Goal: Find contact information: Find contact information

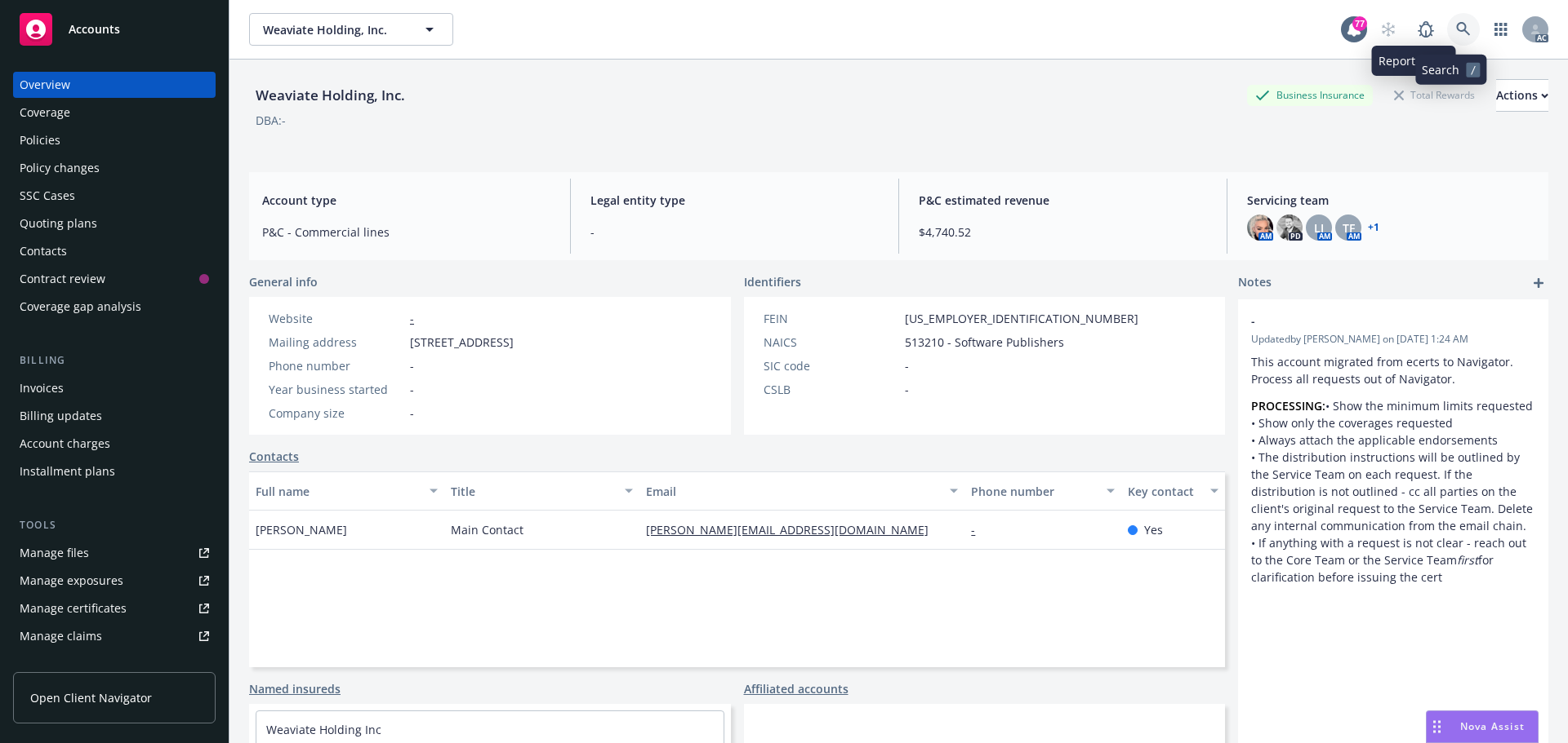
click at [1456, 28] on icon at bounding box center [1463, 29] width 15 height 15
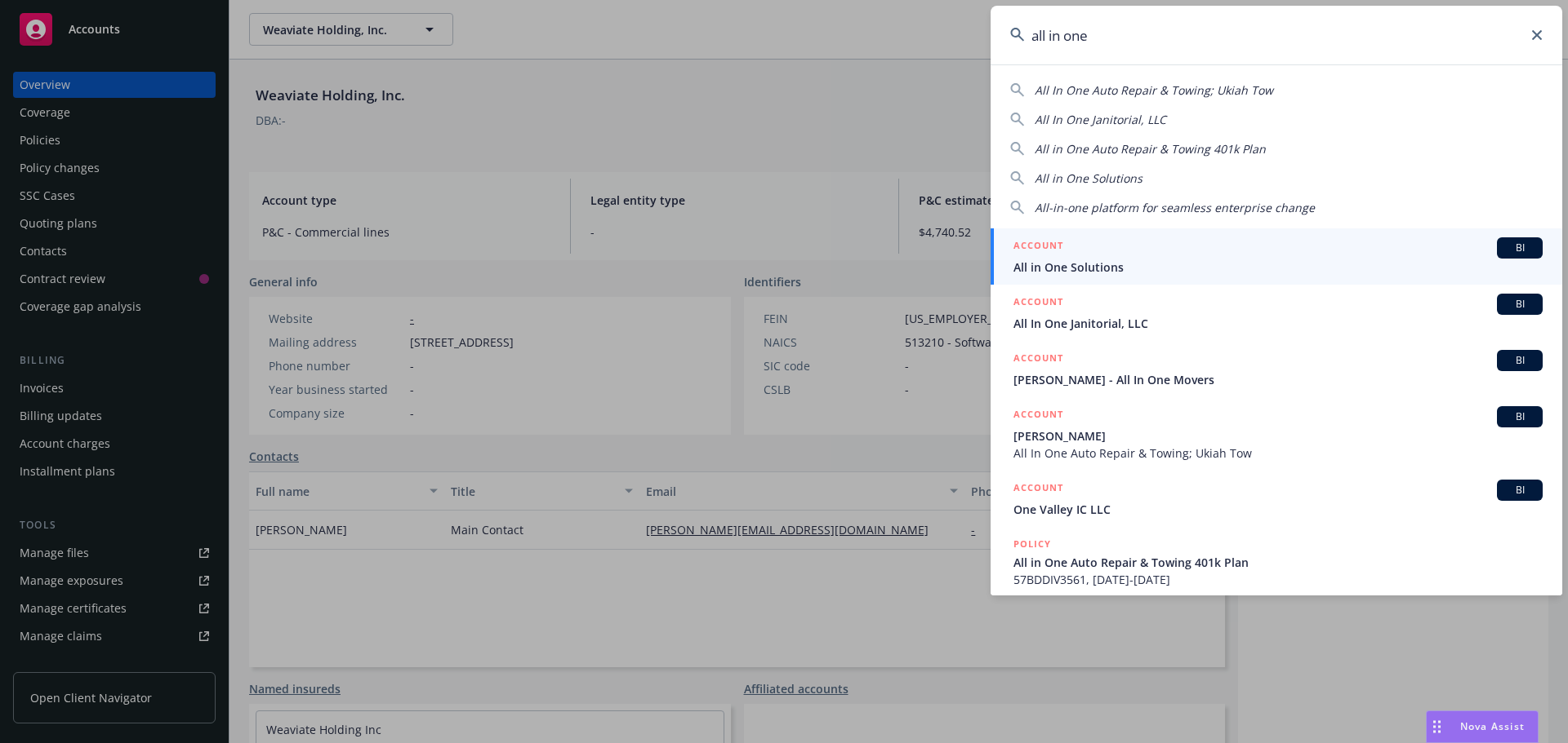
click at [1254, 93] on span "All In One Auto Repair & Towing; Ukiah Tow" at bounding box center [1154, 91] width 238 height 16
type input "All In One Auto Repair & Towing; Ukiah Tow"
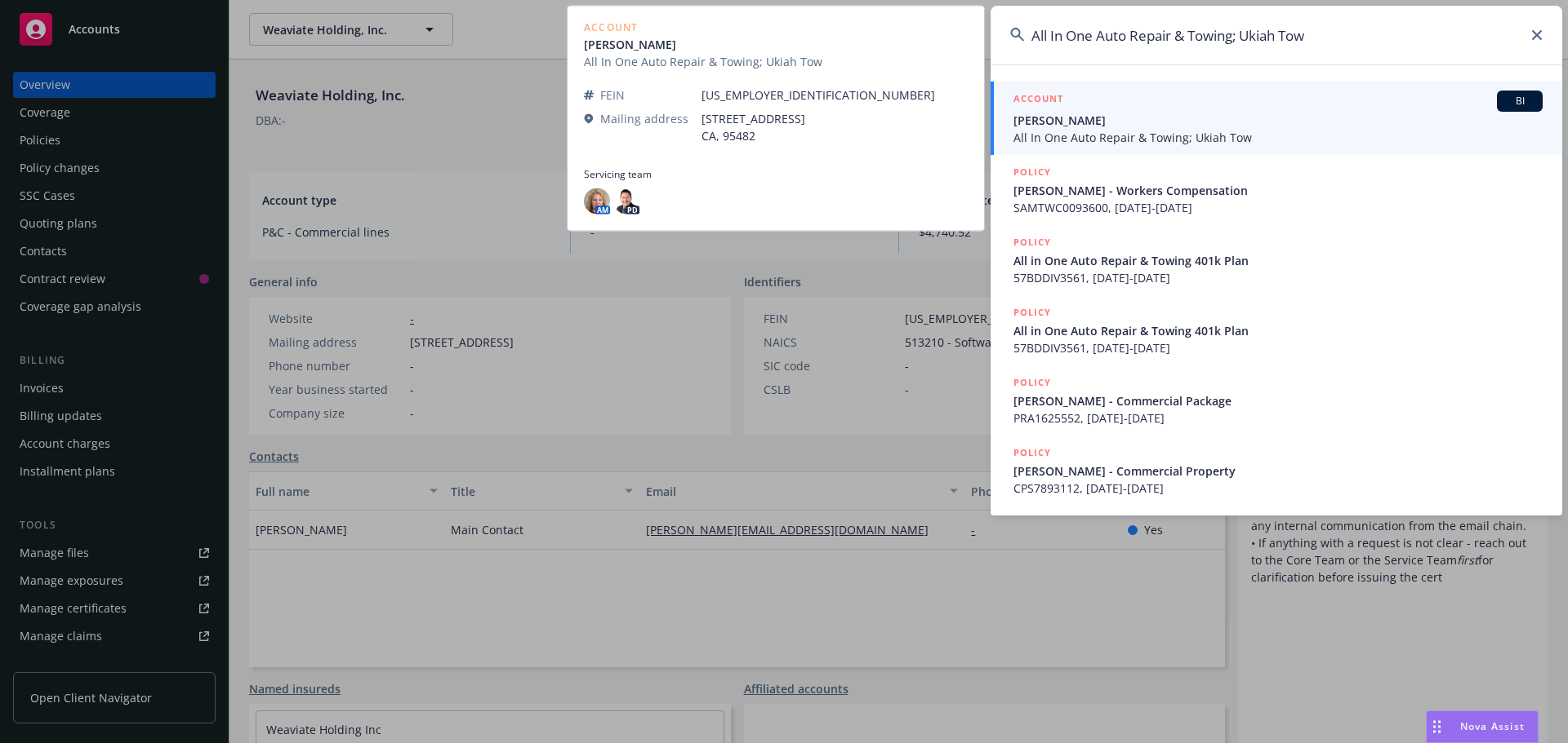
click at [1236, 116] on span "[PERSON_NAME]" at bounding box center [1278, 121] width 529 height 17
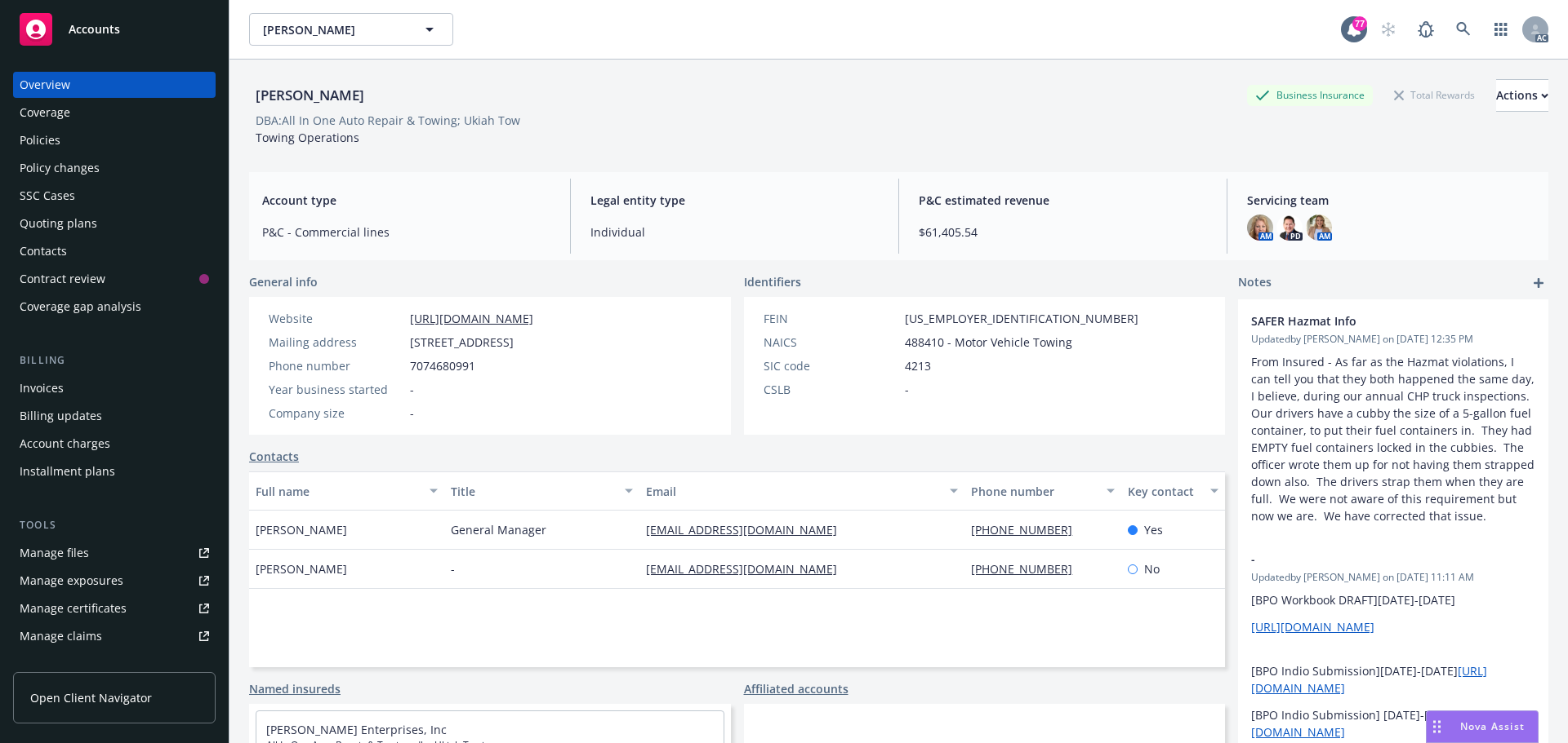
click at [86, 147] on div "Policies" at bounding box center [114, 141] width 189 height 26
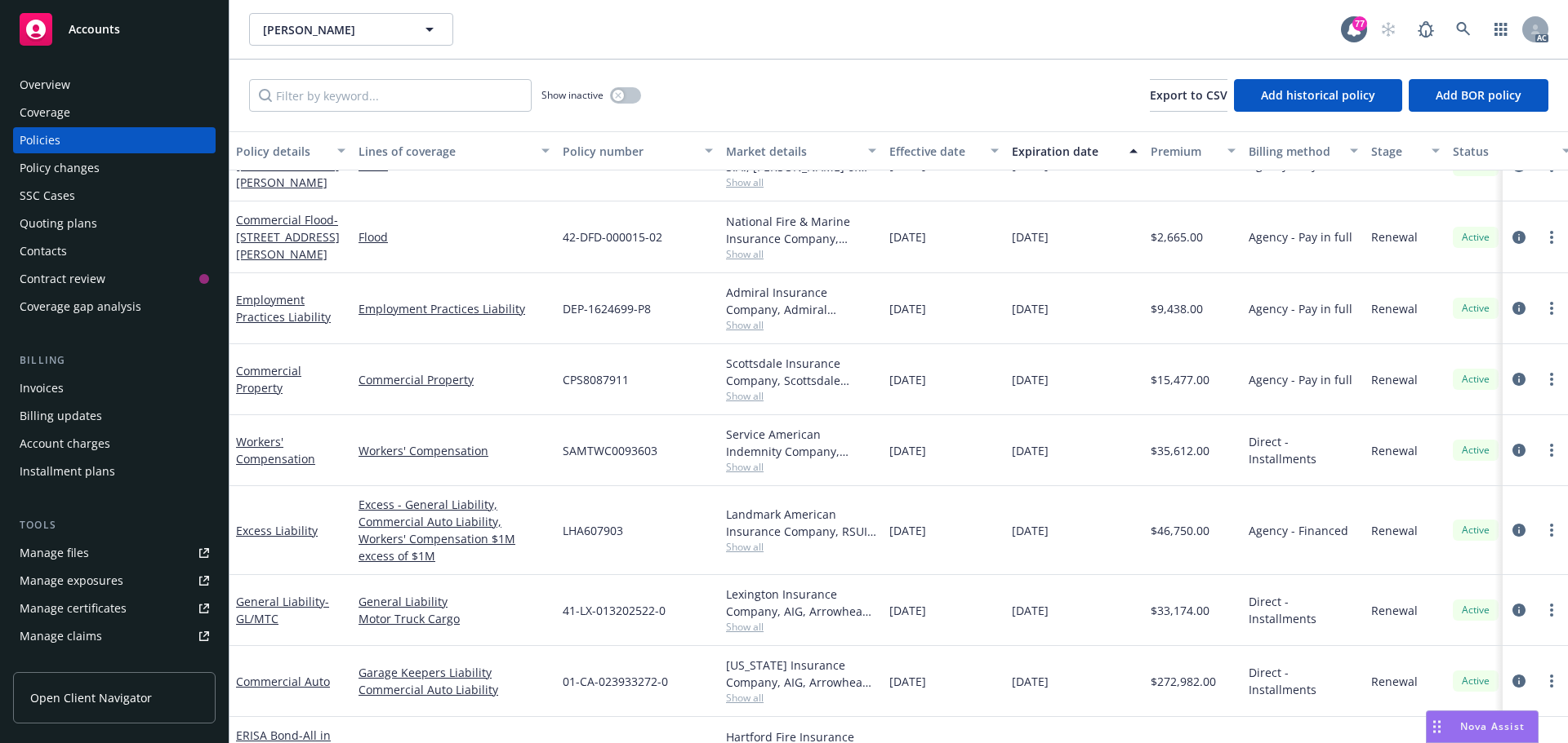
scroll to position [82, 0]
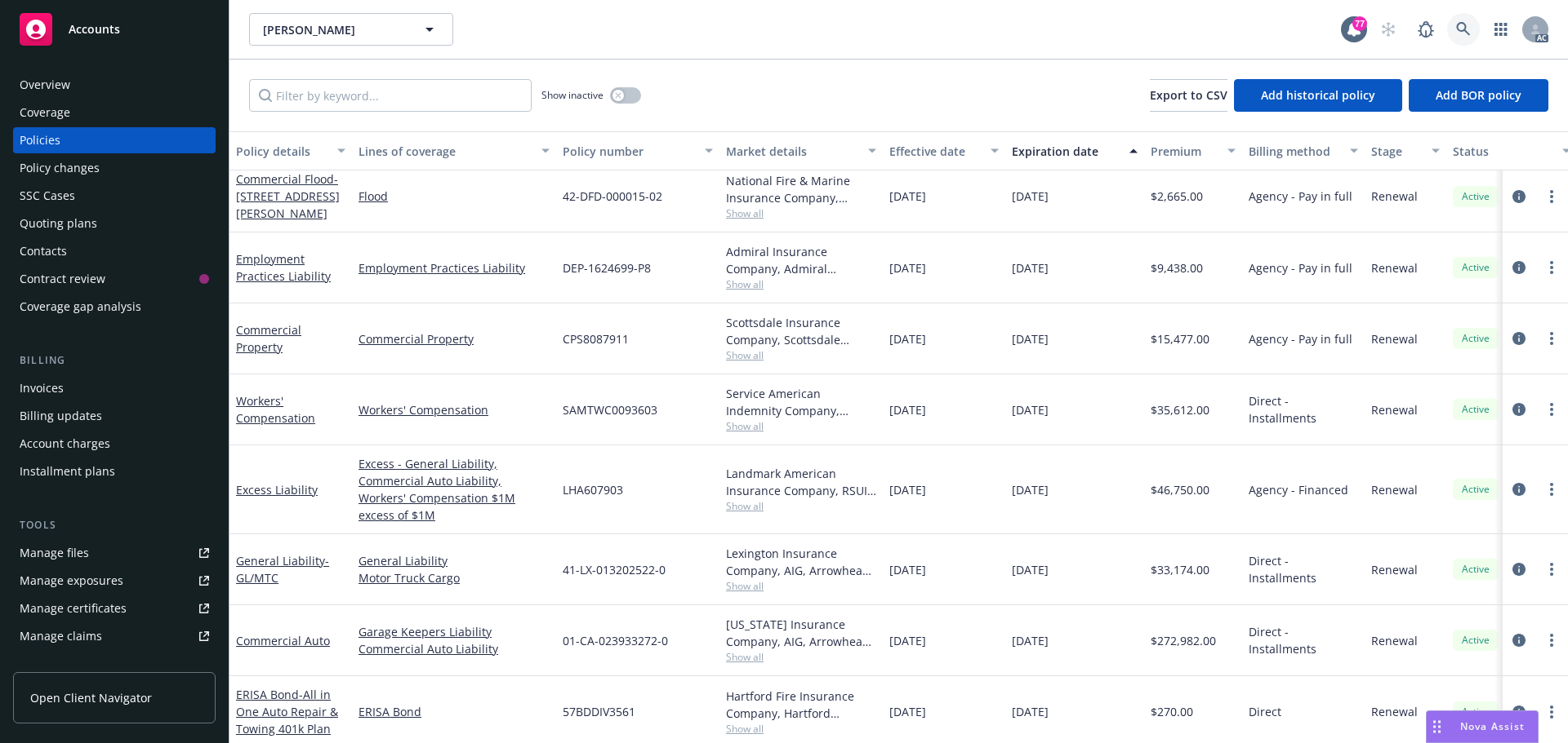
click at [1465, 22] on icon at bounding box center [1463, 29] width 15 height 15
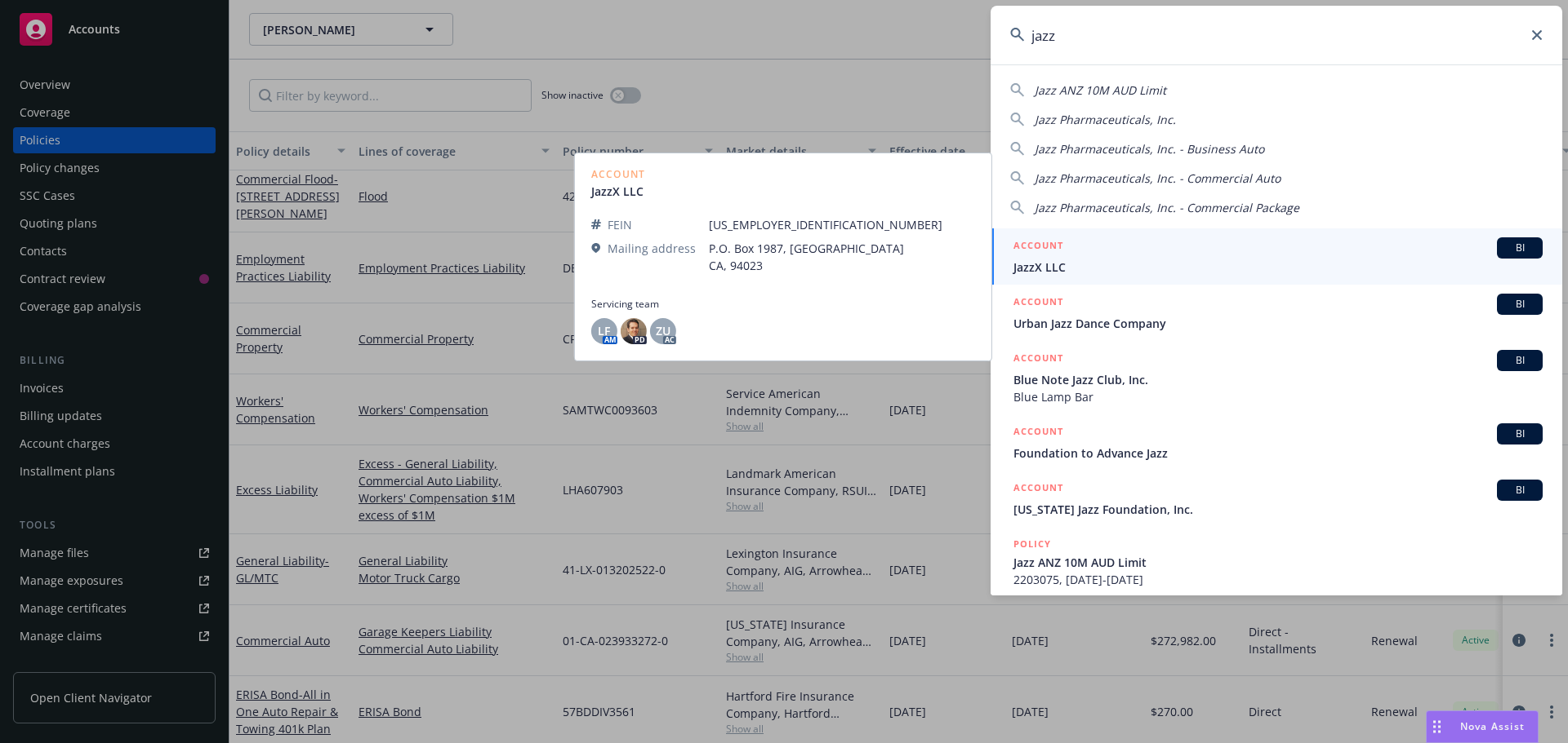
click at [1141, 115] on span "Jazz Pharmaceuticals, Inc." at bounding box center [1105, 120] width 142 height 16
type input "Jazz Pharmaceuticals, Inc."
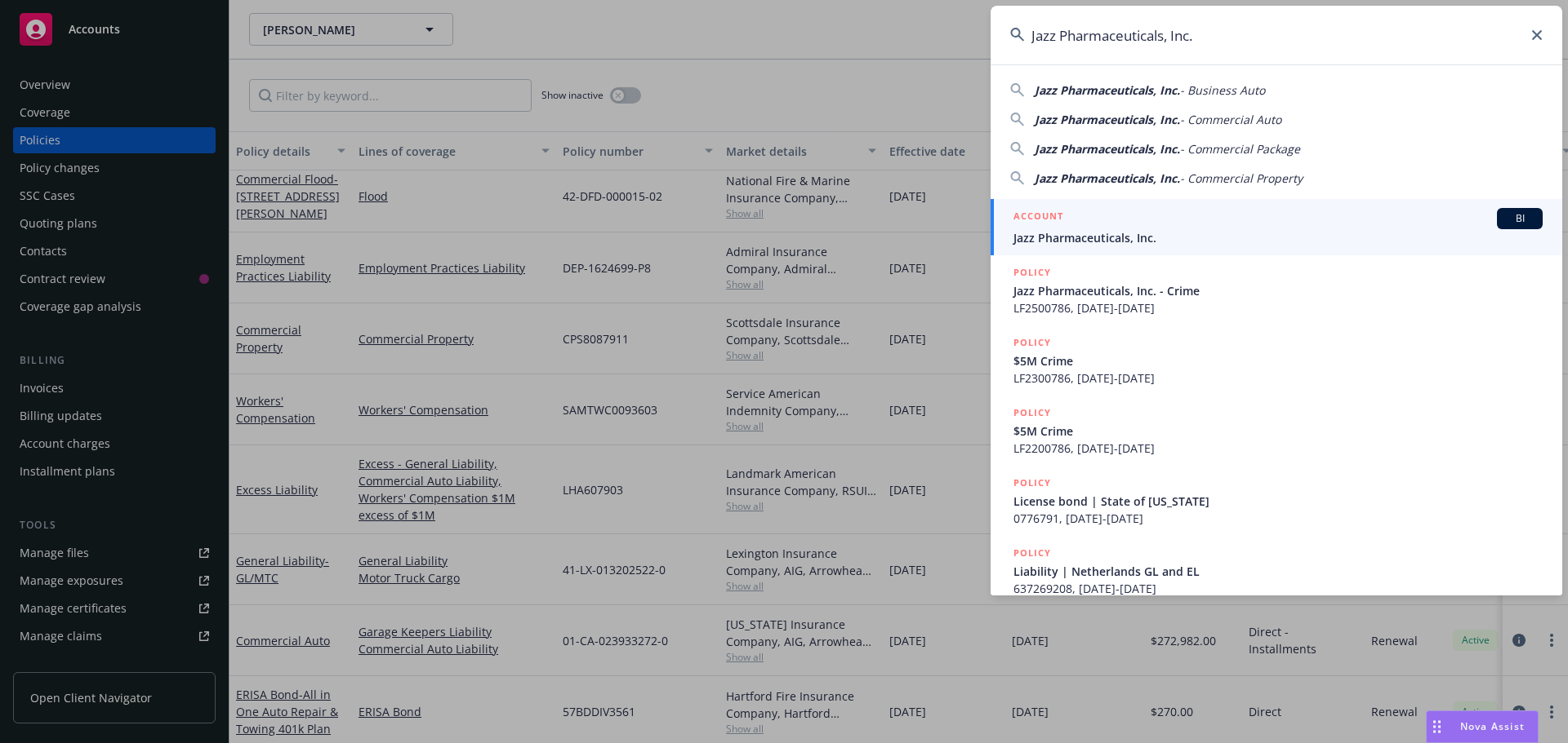
click at [1141, 225] on div "ACCOUNT BI" at bounding box center [1278, 218] width 529 height 22
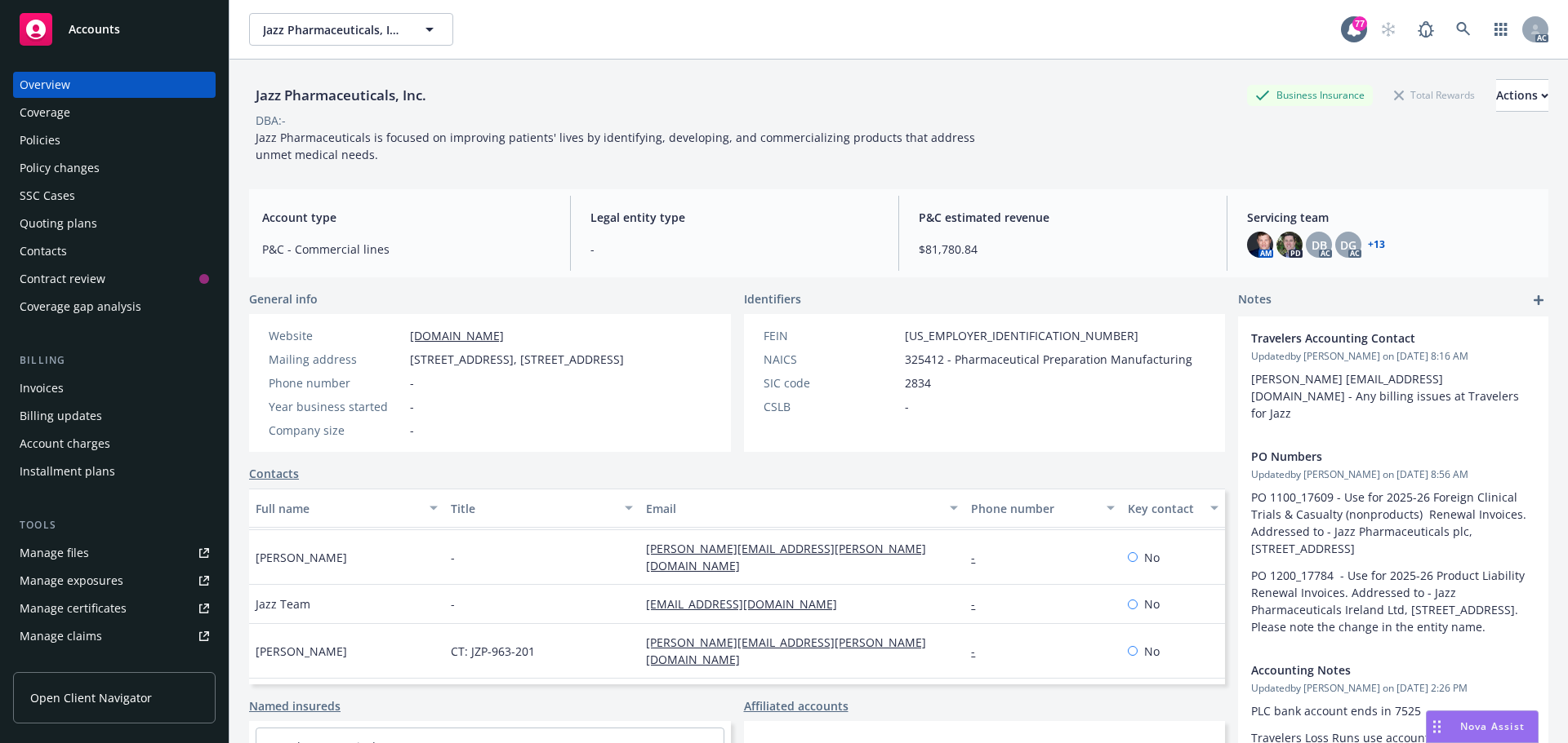
scroll to position [408, 0]
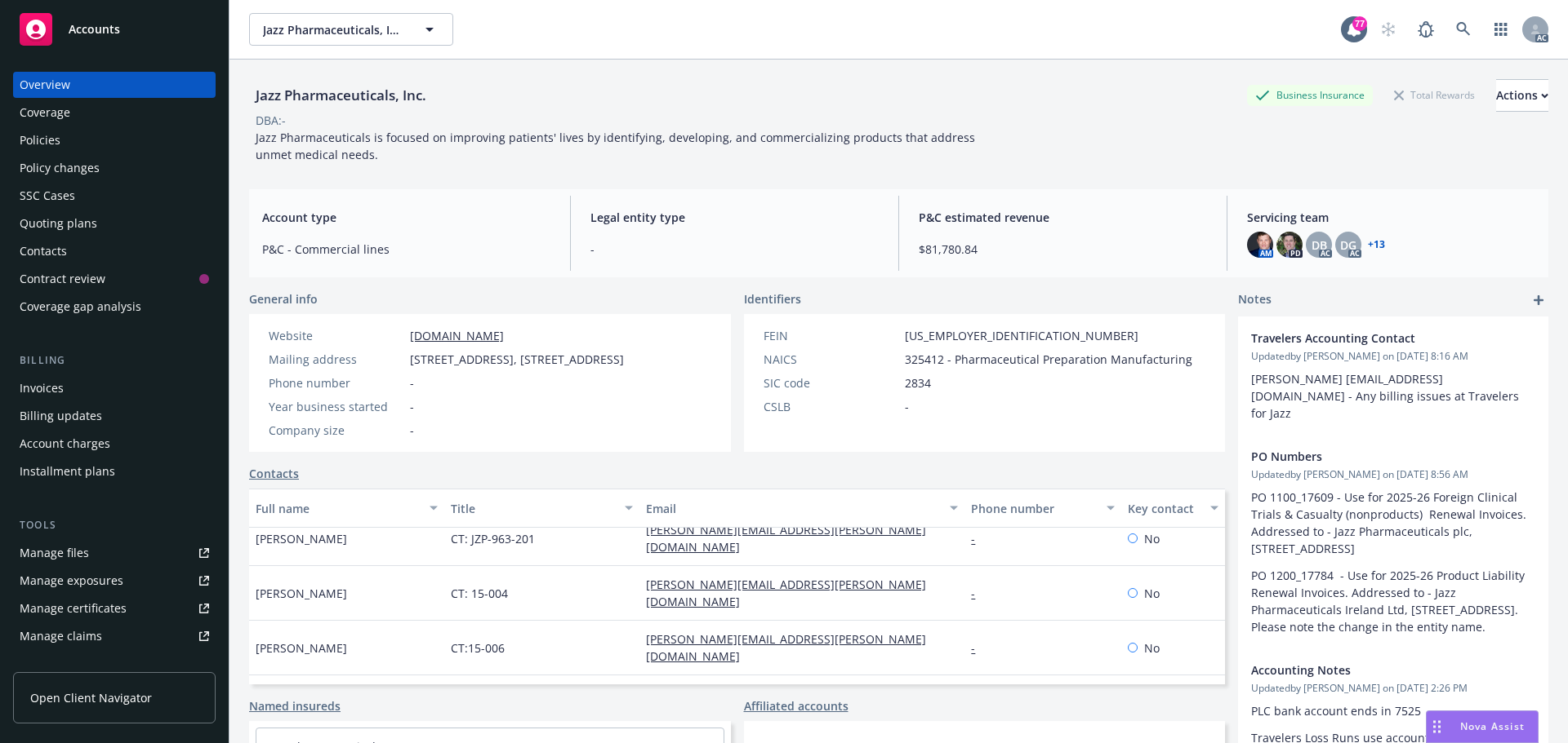
drag, startPoint x: 322, startPoint y: 664, endPoint x: 294, endPoint y: 664, distance: 28.0
click at [285, 686] on span "[PERSON_NAME]" at bounding box center [301, 695] width 92 height 17
click at [328, 676] on div "[PERSON_NAME]" at bounding box center [346, 695] width 195 height 39
drag, startPoint x: 343, startPoint y: 664, endPoint x: 258, endPoint y: 665, distance: 85.0
click at [258, 676] on div "[PERSON_NAME]" at bounding box center [346, 695] width 195 height 39
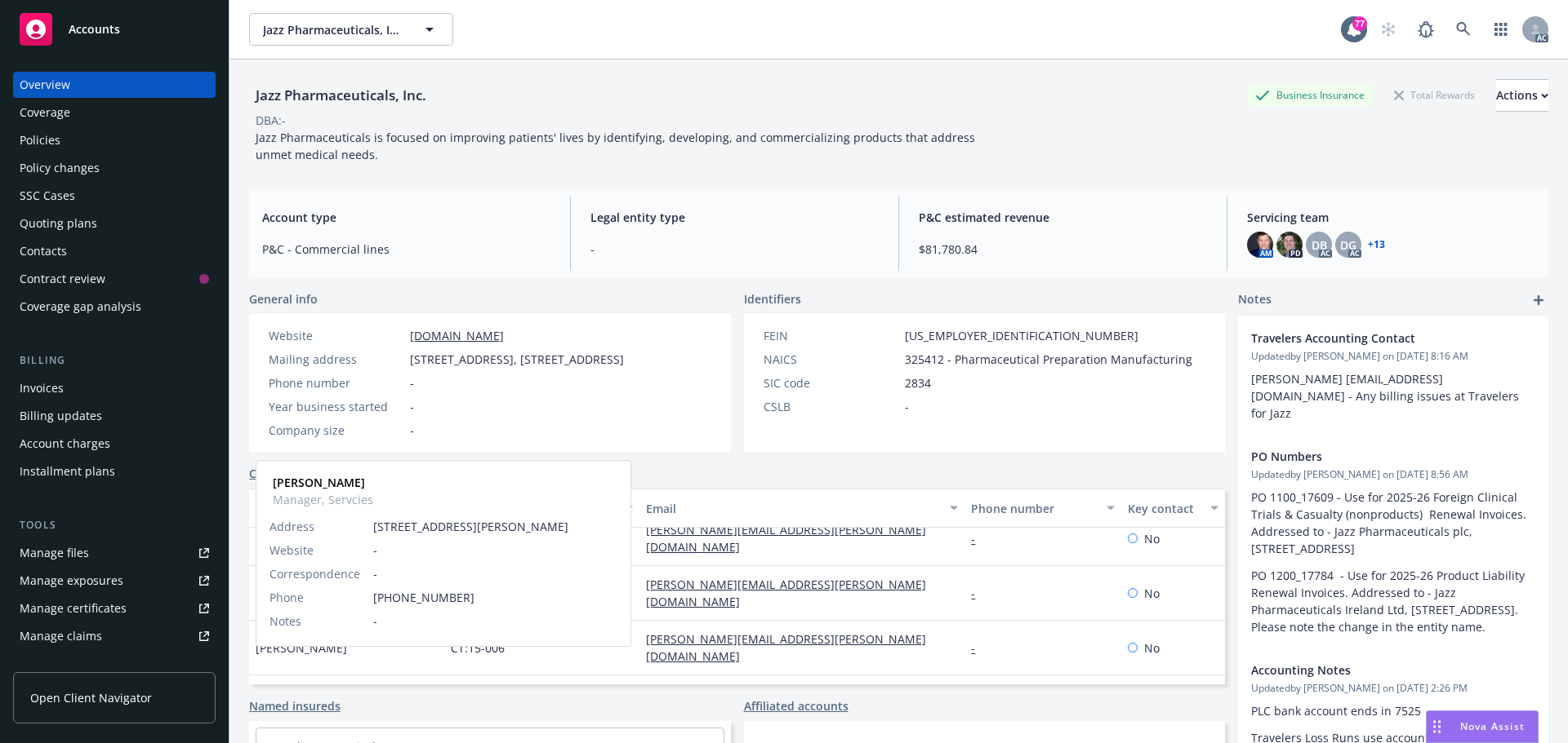
copy span "[PERSON_NAME]"
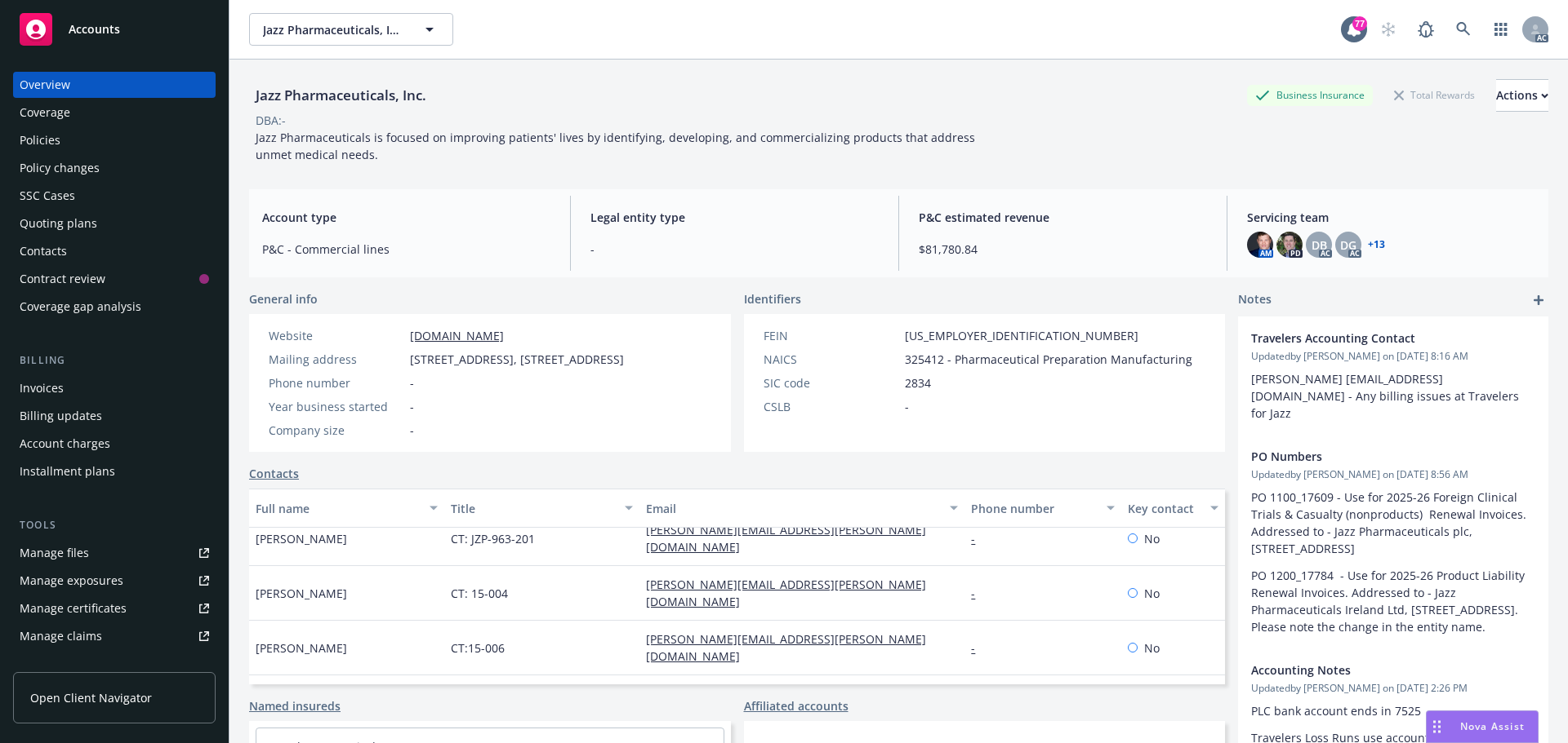
drag, startPoint x: 830, startPoint y: 669, endPoint x: 638, endPoint y: 668, distance: 192.0
click at [639, 676] on div "[PERSON_NAME][EMAIL_ADDRESS][DOMAIN_NAME]" at bounding box center [801, 695] width 325 height 39
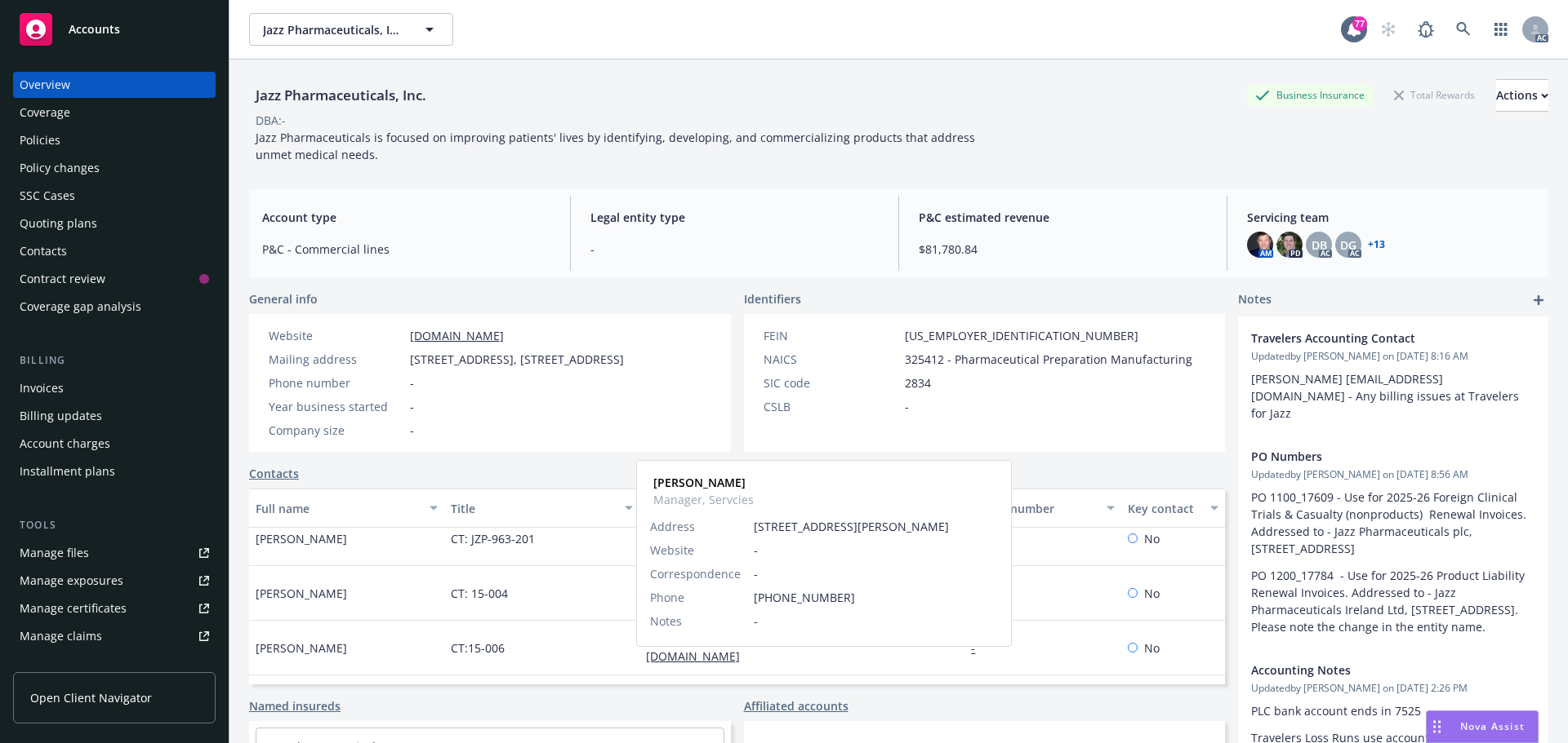
copy link "[PERSON_NAME][EMAIL_ADDRESS][DOMAIN_NAME]"
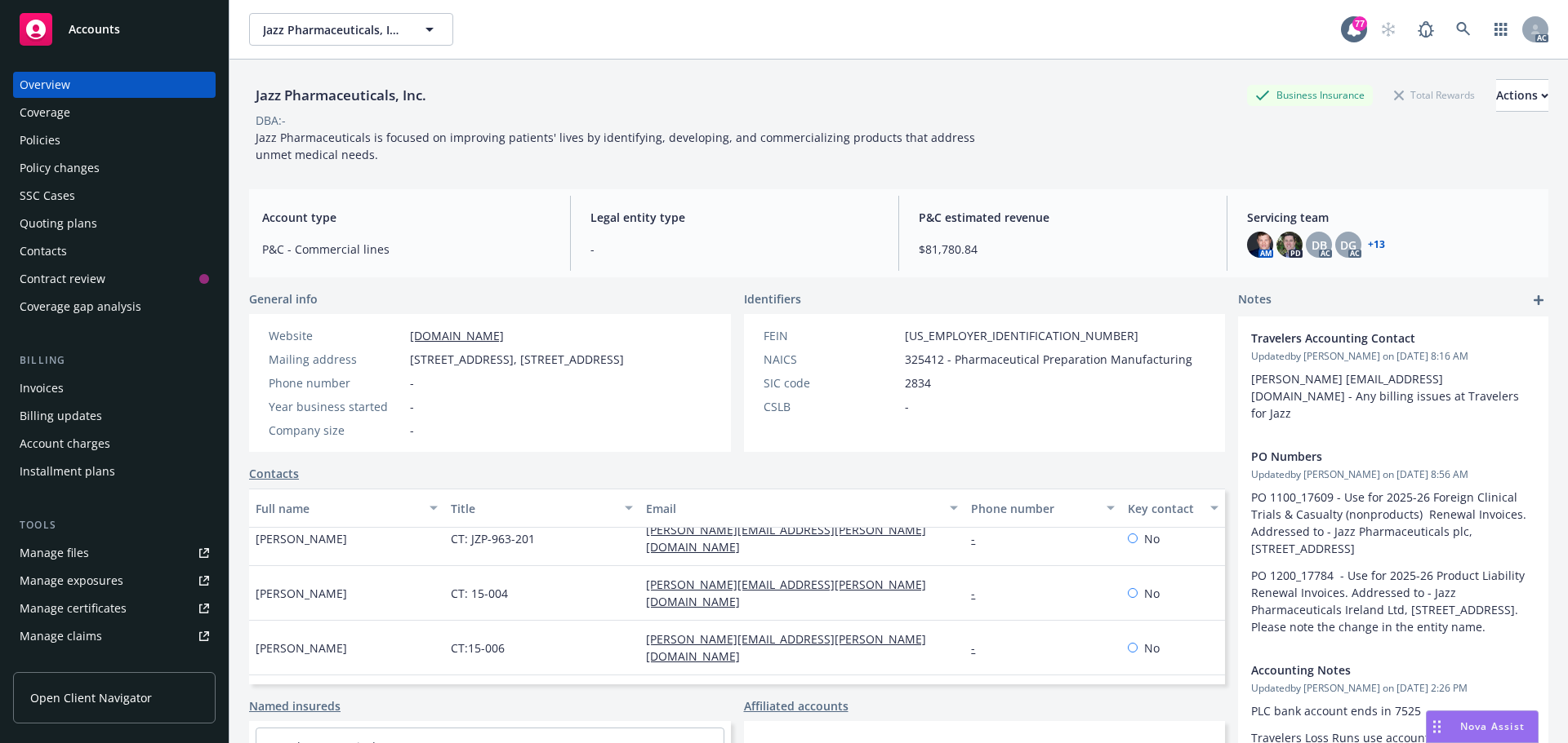
click at [911, 676] on div "[PERSON_NAME][EMAIL_ADDRESS][DOMAIN_NAME]" at bounding box center [801, 695] width 325 height 39
drag, startPoint x: 1051, startPoint y: 664, endPoint x: 952, endPoint y: 665, distance: 99.0
click at [964, 676] on div "[PHONE_NUMBER]" at bounding box center [1042, 695] width 156 height 39
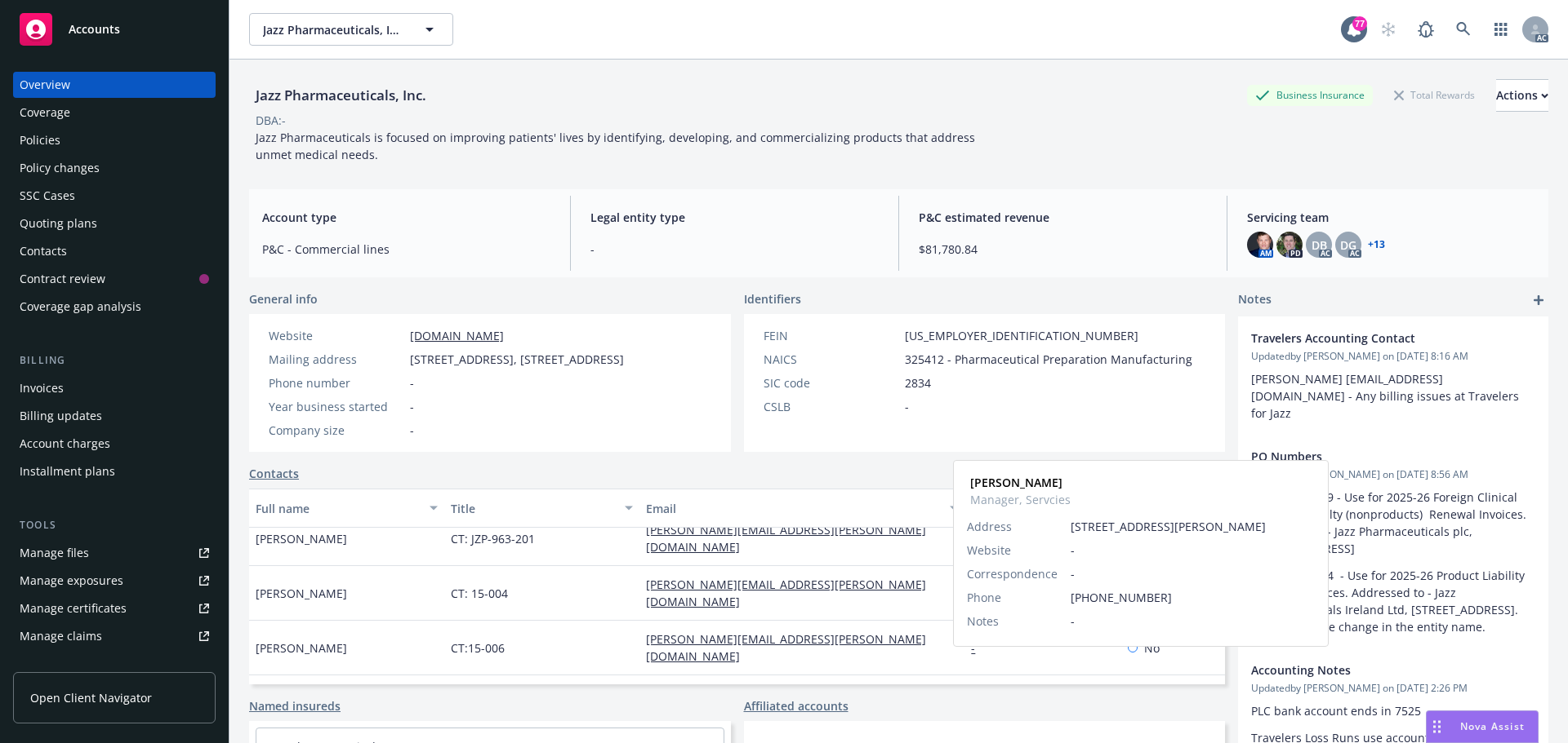
copy link "[PHONE_NUMBER]"
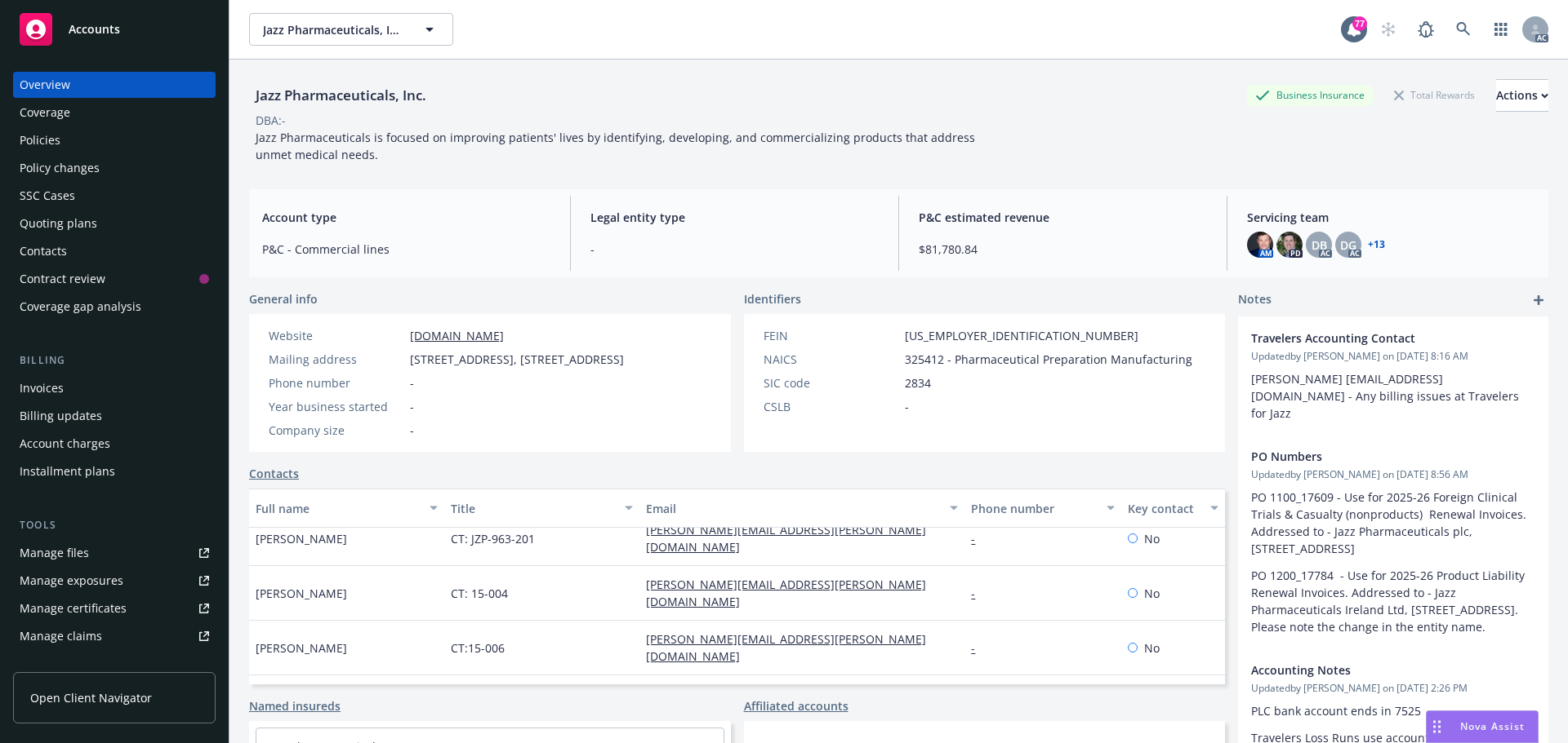
click at [79, 150] on div "Policies" at bounding box center [114, 141] width 189 height 26
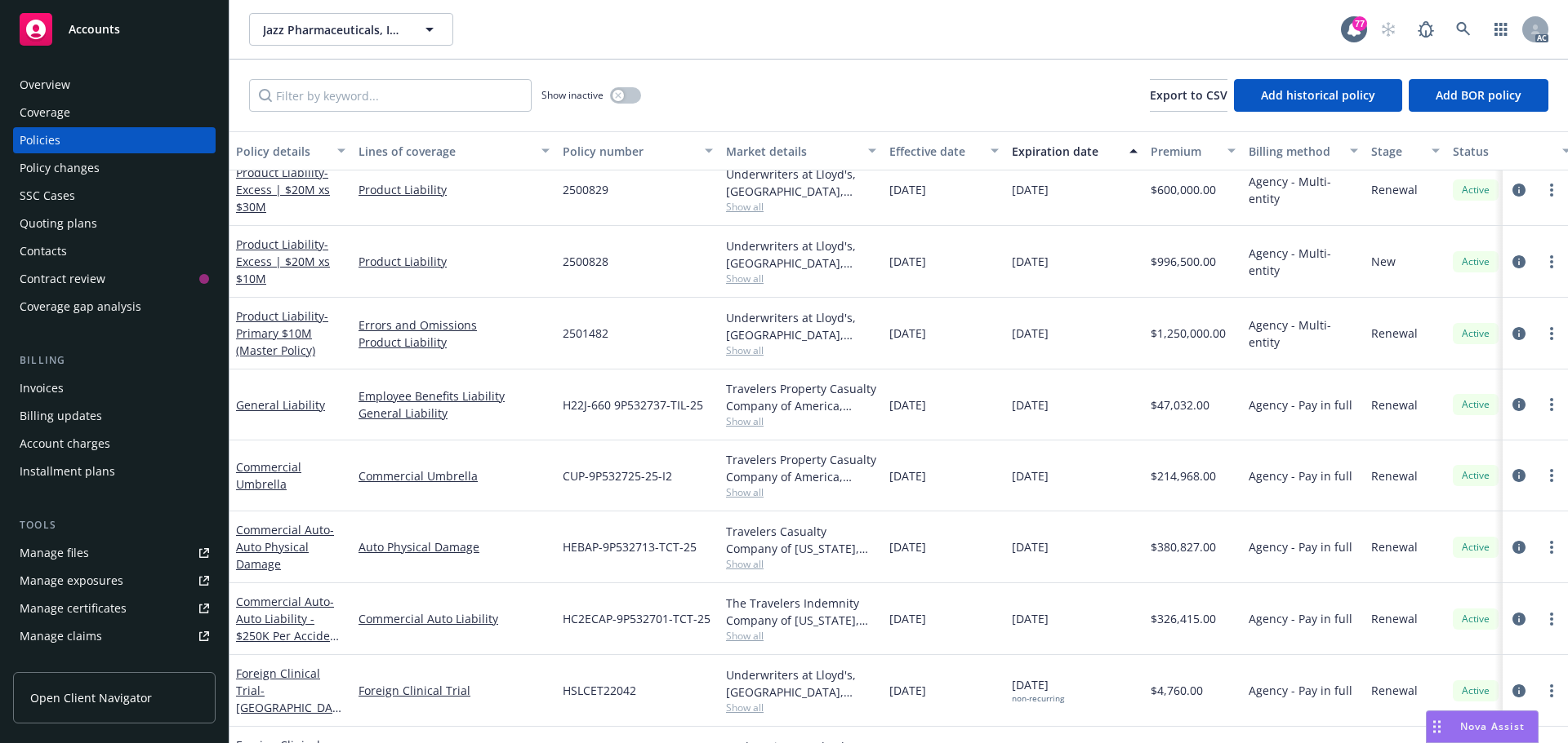
scroll to position [3428, 0]
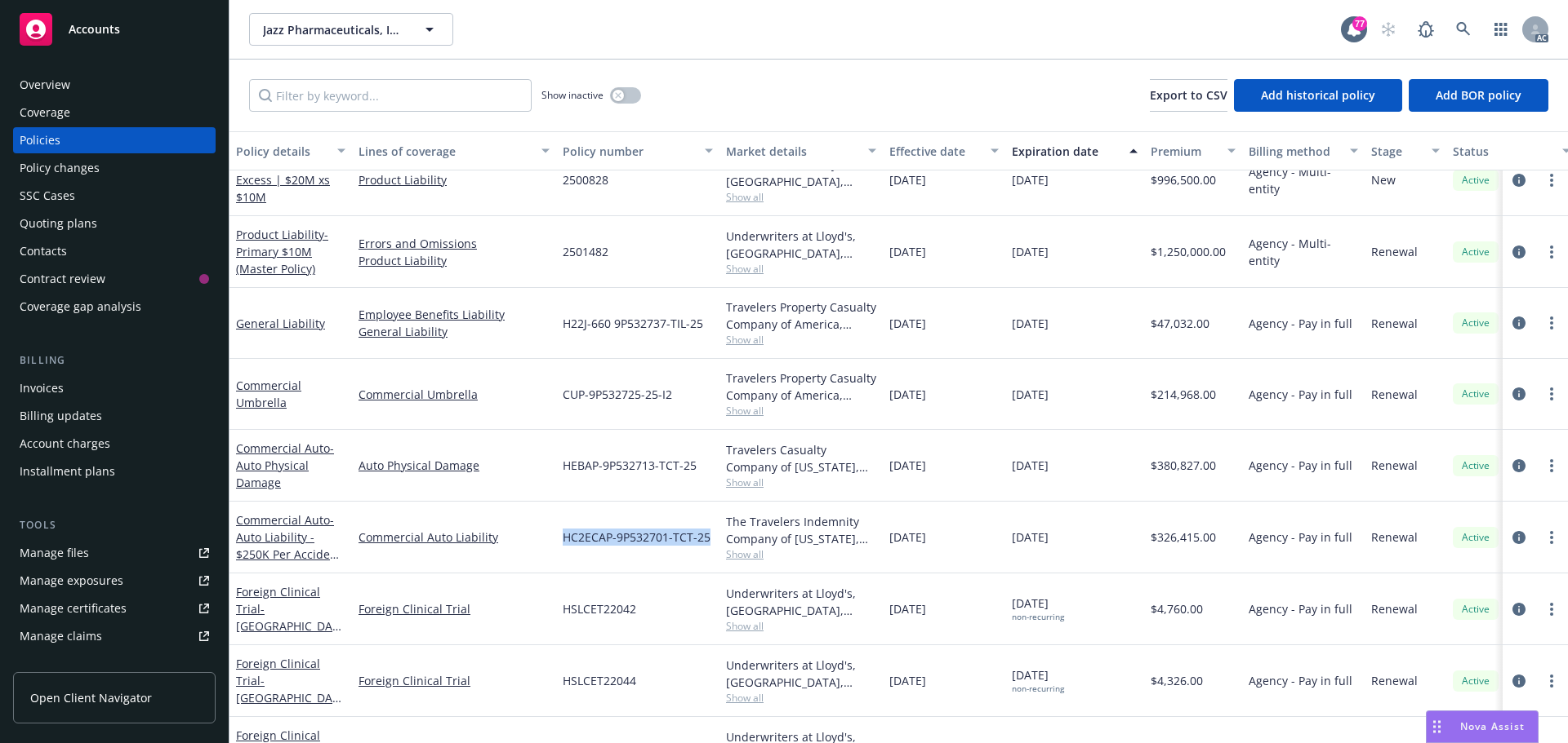
drag, startPoint x: 710, startPoint y: 535, endPoint x: 560, endPoint y: 536, distance: 150.0
click at [560, 536] on div "HC2ECAP-9P532701-TCT-25" at bounding box center [637, 538] width 163 height 72
copy span "HC2ECAP-9P532701-TCT-25"
click at [743, 558] on span "Show all" at bounding box center [801, 555] width 150 height 14
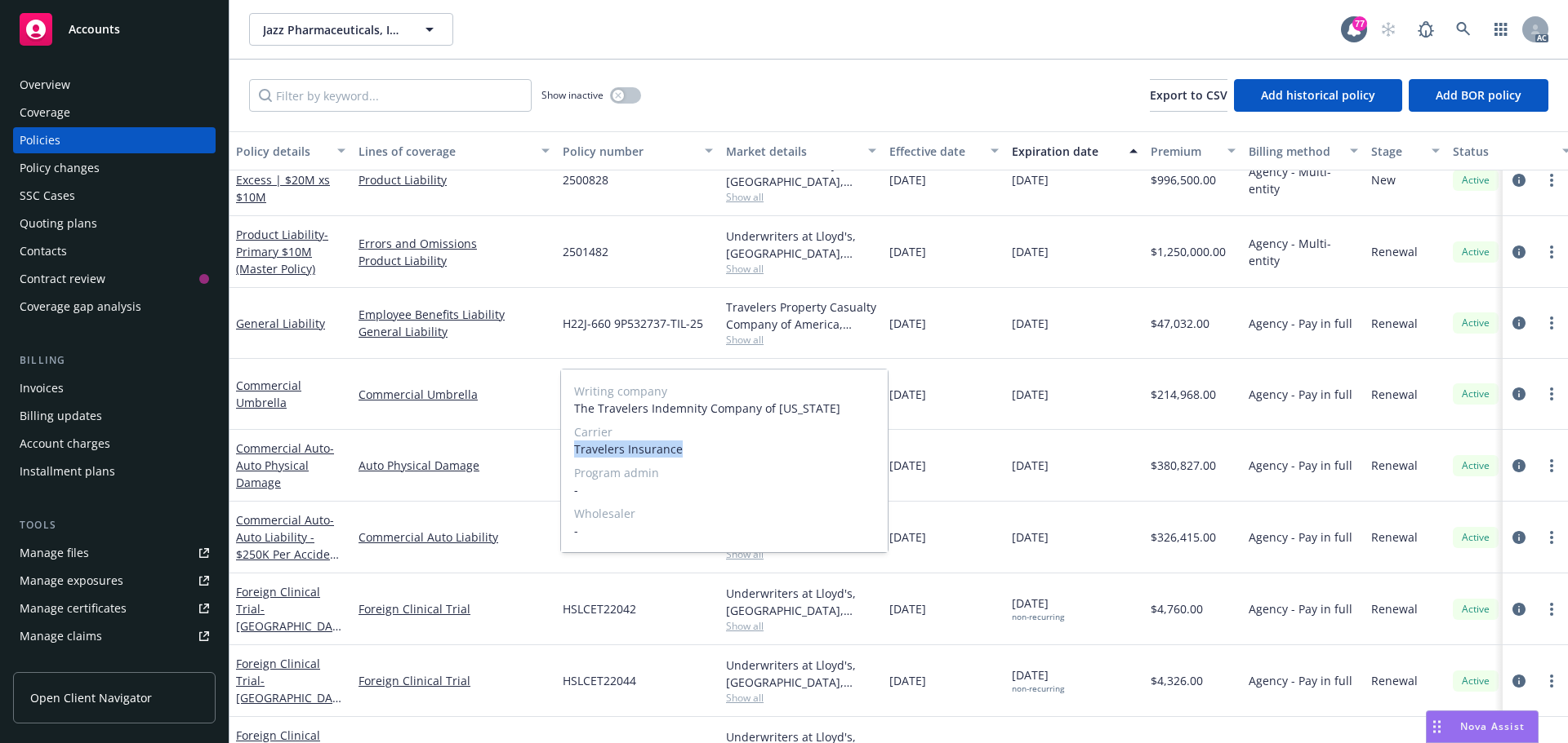
drag, startPoint x: 688, startPoint y: 448, endPoint x: 583, endPoint y: 445, distance: 105.0
click at [577, 446] on span "Travelers Insurance" at bounding box center [724, 450] width 300 height 17
copy span "Travelers Insurance"
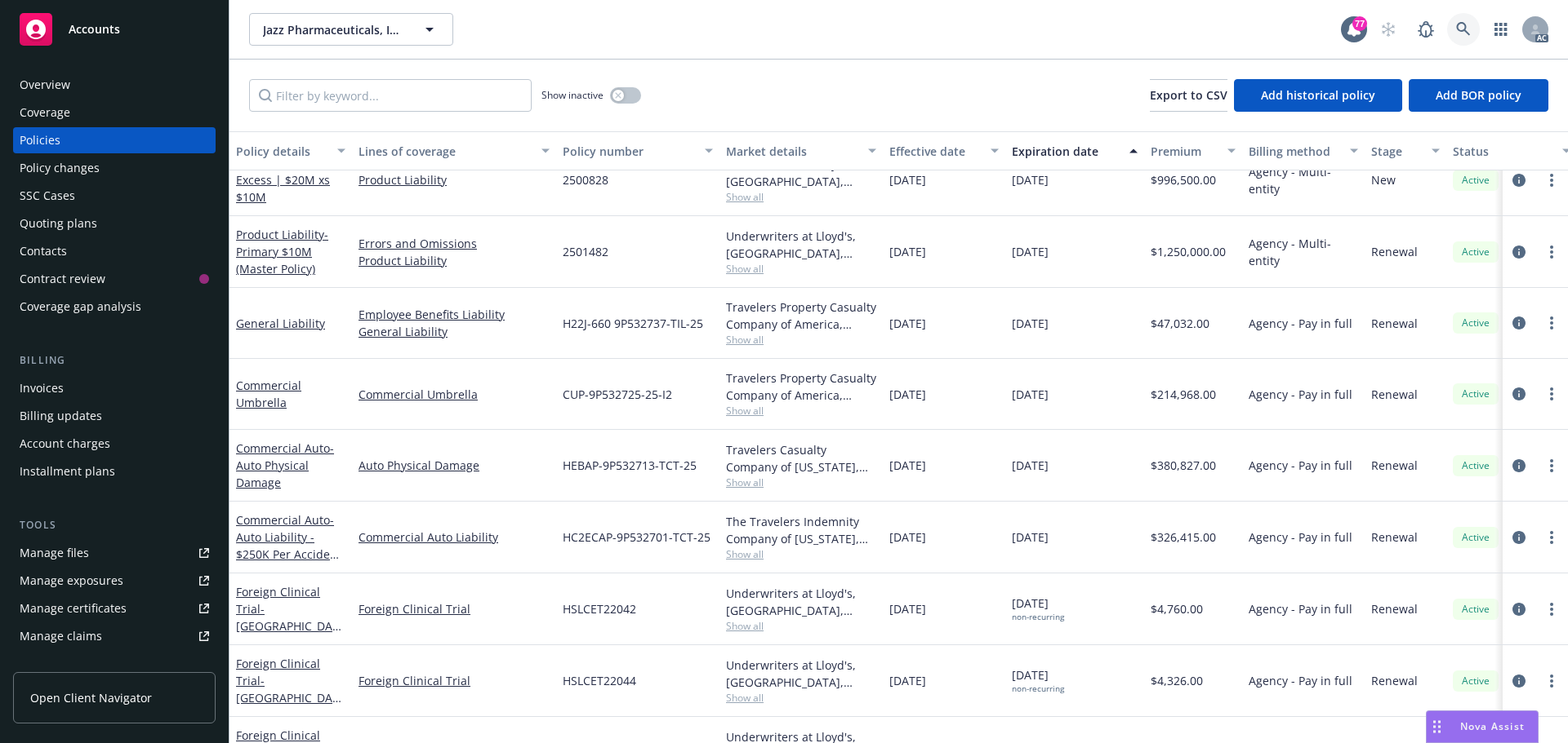
click at [1473, 23] on link at bounding box center [1464, 29] width 33 height 33
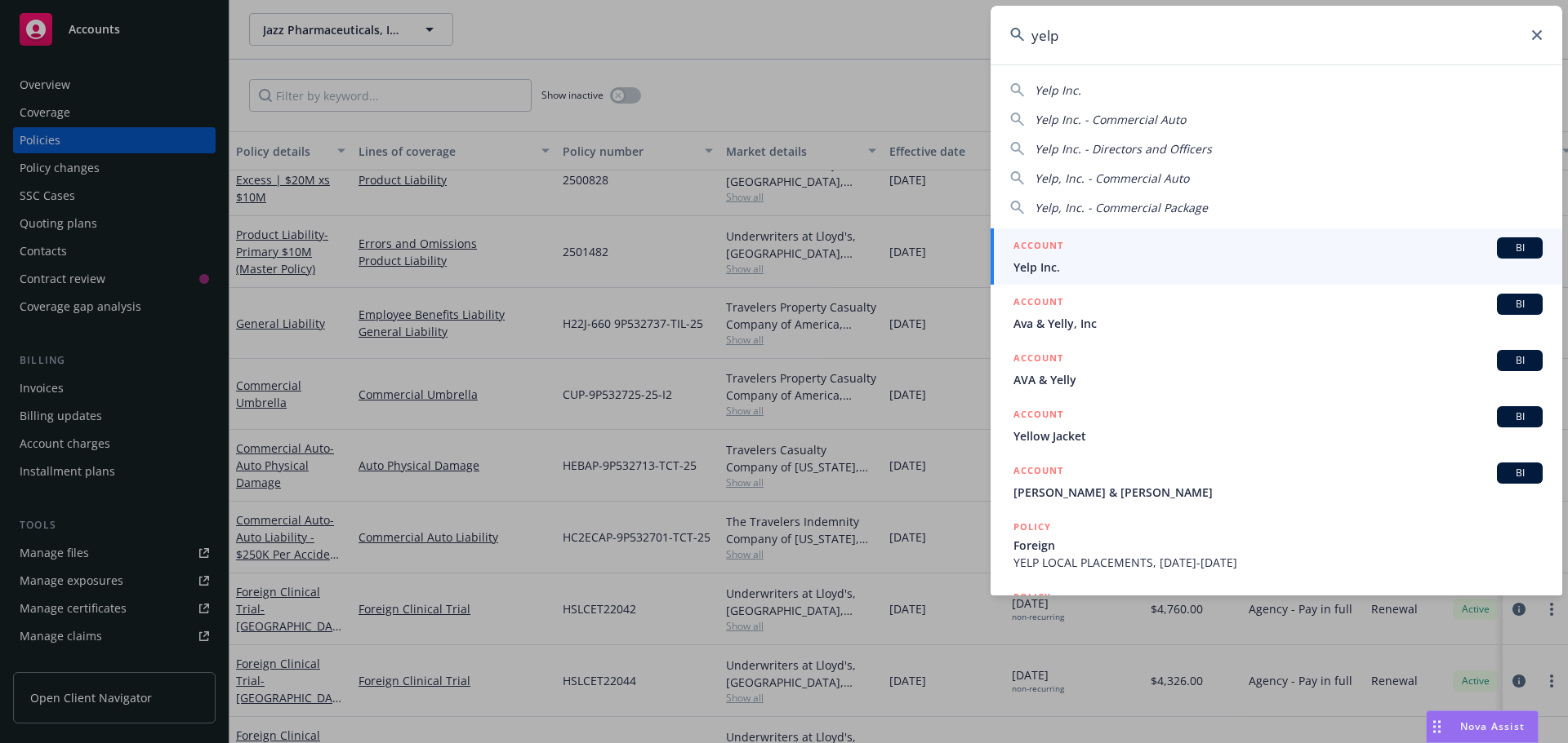
type input "yelp"
click at [1160, 261] on span "Yelp Inc." at bounding box center [1278, 268] width 529 height 17
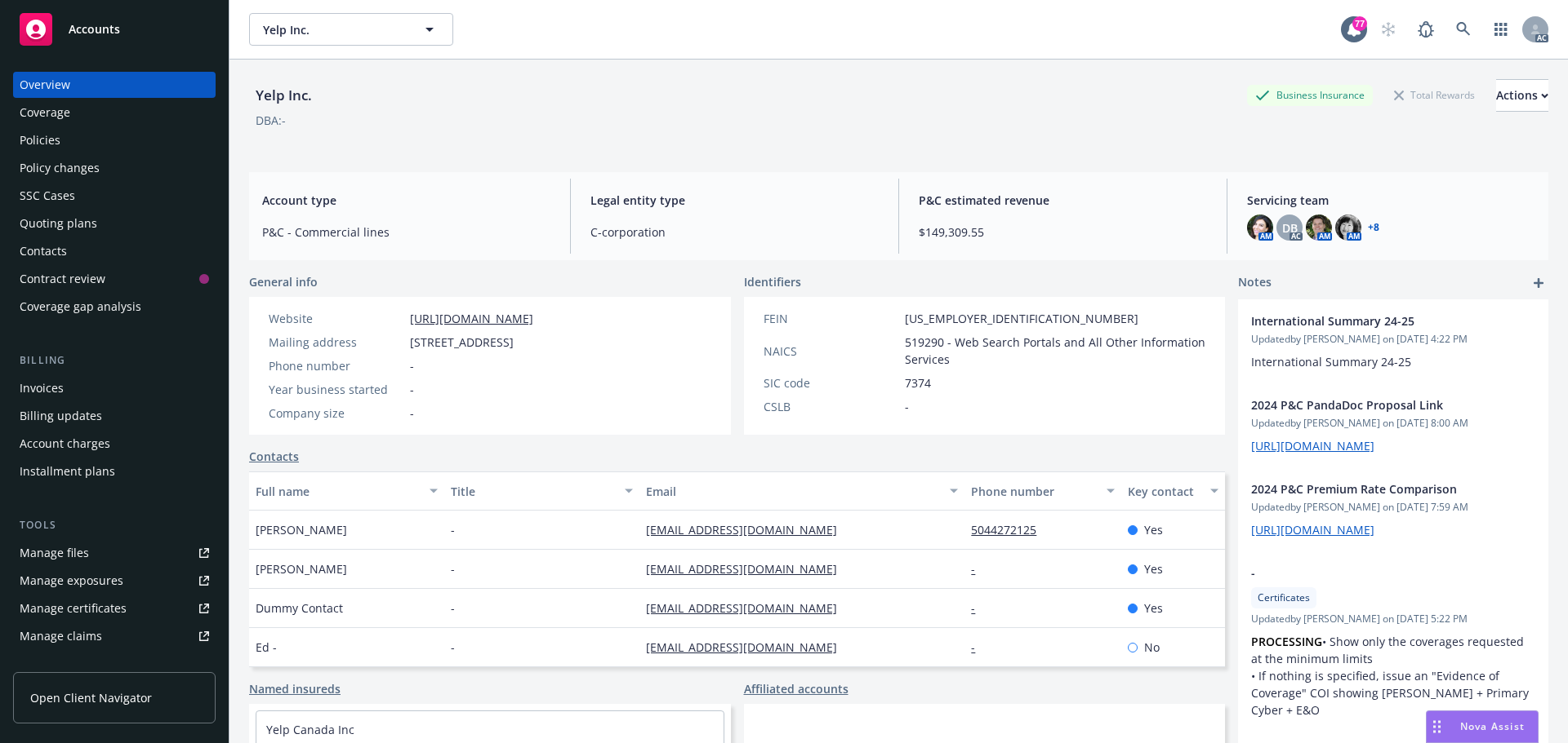
click at [89, 140] on div "Policies" at bounding box center [114, 141] width 189 height 26
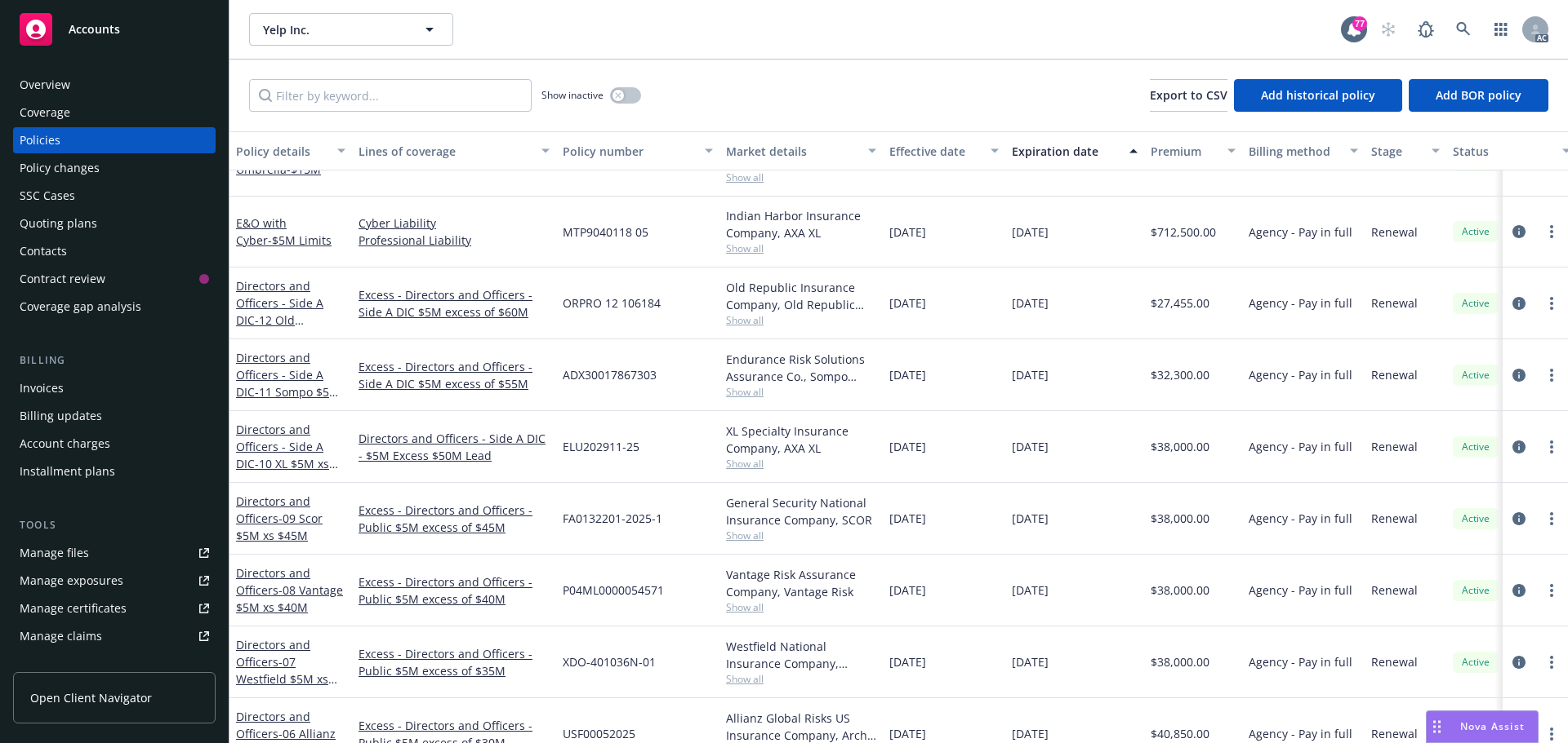
scroll to position [1294, 0]
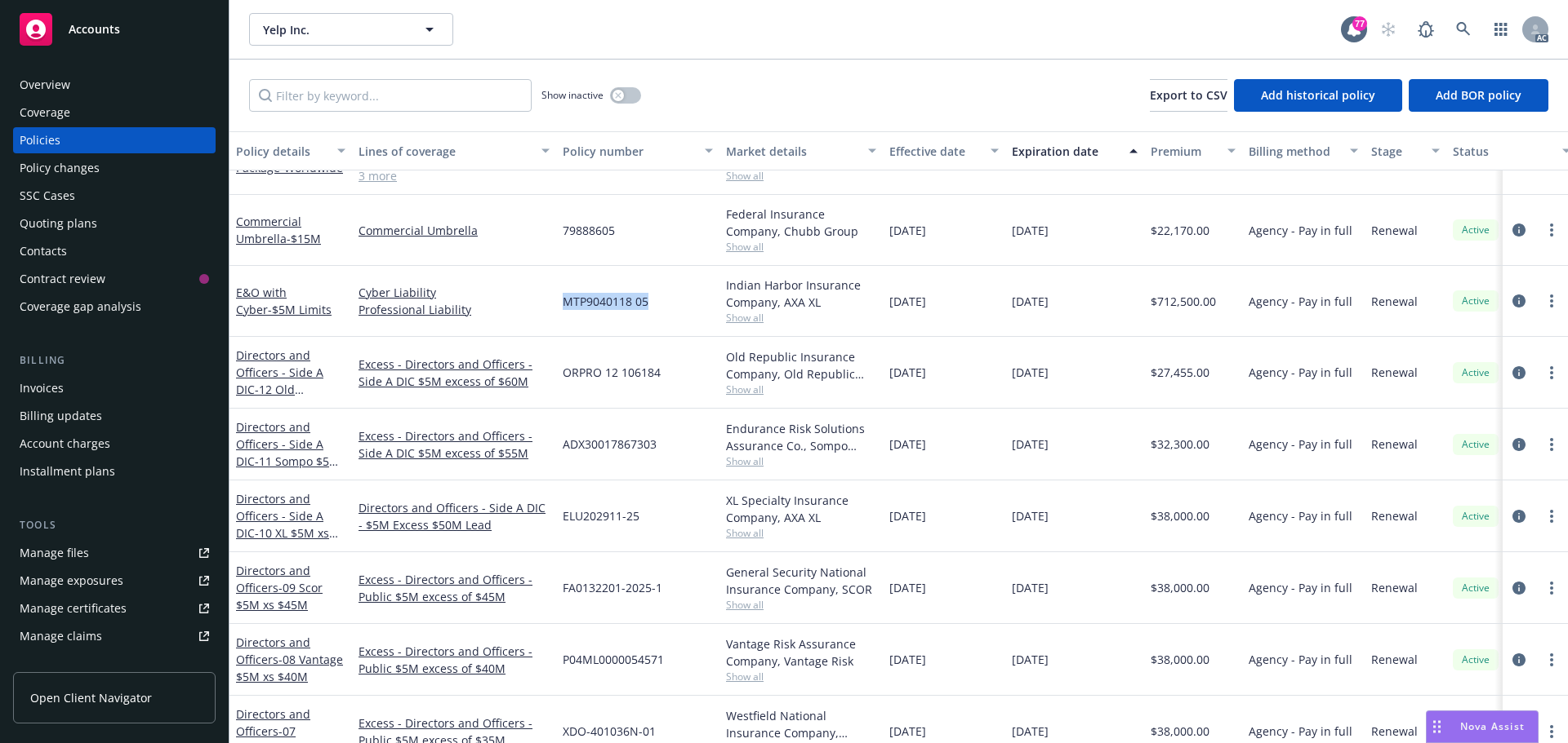
drag, startPoint x: 658, startPoint y: 305, endPoint x: 562, endPoint y: 305, distance: 96.0
click at [562, 305] on div "MTP9040118 05" at bounding box center [637, 301] width 163 height 71
copy span "MTP9040118 05"
click at [753, 320] on span "Show all" at bounding box center [801, 318] width 150 height 14
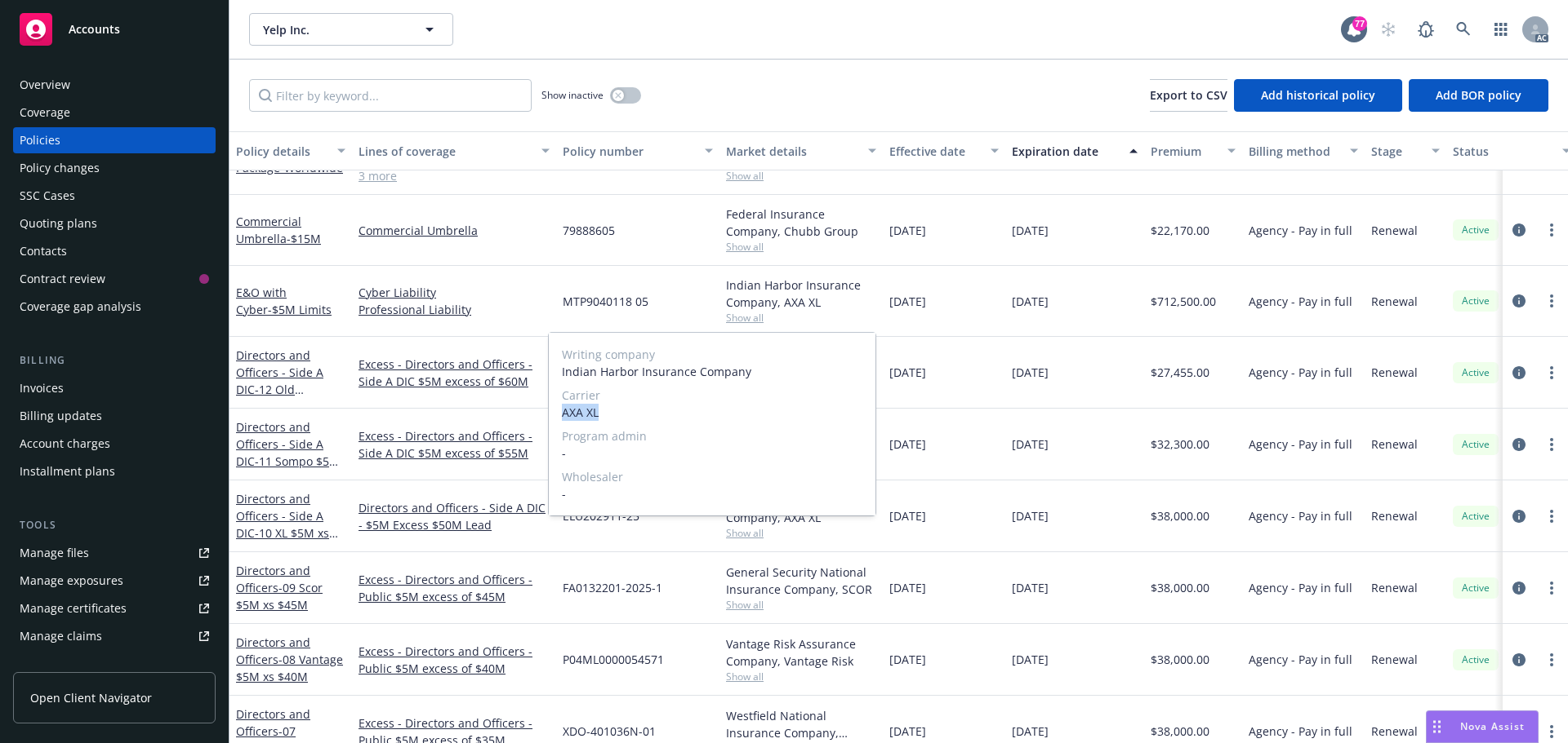
drag, startPoint x: 607, startPoint y: 410, endPoint x: 562, endPoint y: 412, distance: 45.0
click at [562, 412] on span "AXA XL" at bounding box center [712, 412] width 300 height 17
copy span "AXA XL"
